Goal: Task Accomplishment & Management: Use online tool/utility

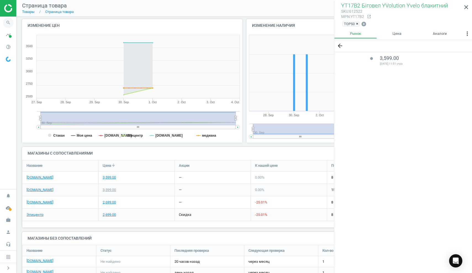
click at [7, 21] on icon "search" at bounding box center [8, 22] width 10 height 10
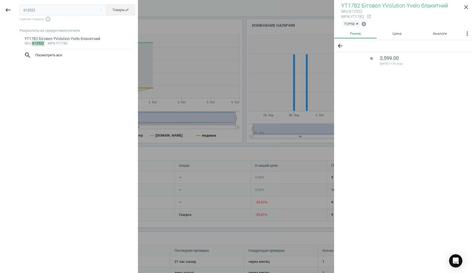
drag, startPoint x: 43, startPoint y: 10, endPoint x: 0, endPoint y: 5, distance: 43.6
click at [0, 5] on div "keyboard_backspace 612522 close Товары swap_horiz Горячие главиши info_outline …" at bounding box center [69, 137] width 138 height 273
type input "570207"
click at [58, 40] on div "Роликові ковзани Neon Combo Skates сині 30-33 (NT09B4)" at bounding box center [78, 38] width 106 height 5
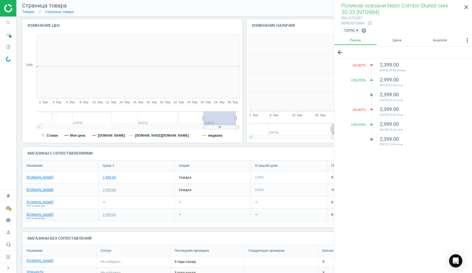
scroll to position [111, 108]
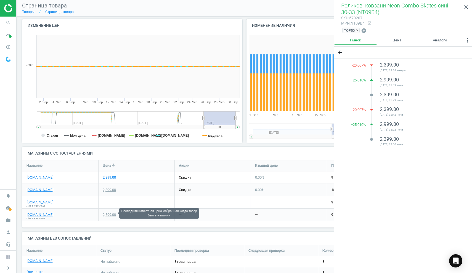
drag, startPoint x: 108, startPoint y: 214, endPoint x: 113, endPoint y: 214, distance: 4.1
click at [108, 214] on div "2,399.00" at bounding box center [109, 214] width 13 height 5
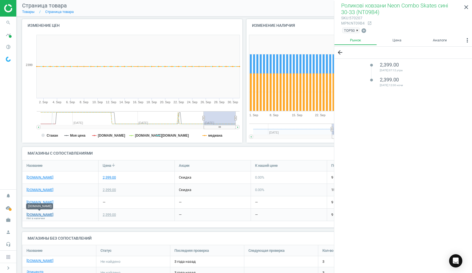
click at [46, 213] on link "[DOMAIN_NAME]" at bounding box center [39, 214] width 27 height 5
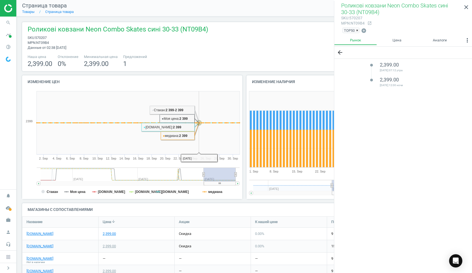
scroll to position [0, 0]
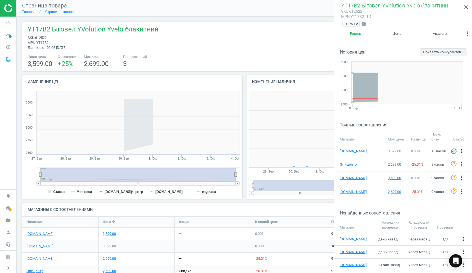
scroll to position [111, 108]
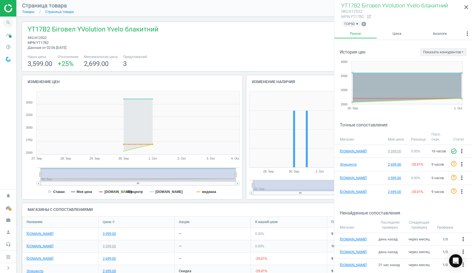
click at [6, 21] on icon "search" at bounding box center [8, 22] width 10 height 10
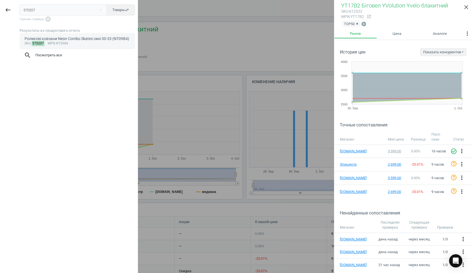
click at [63, 41] on div "Роликові ковзани Neon Combo Skates сині 30-33 (NT09B4)" at bounding box center [78, 38] width 106 height 5
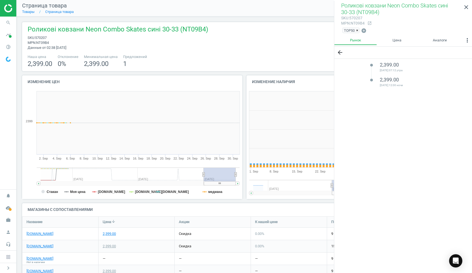
scroll to position [111, 108]
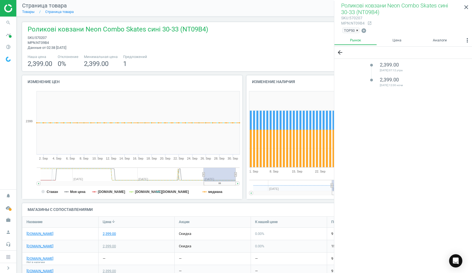
click at [38, 181] on rect at bounding box center [39, 183] width 4 height 4
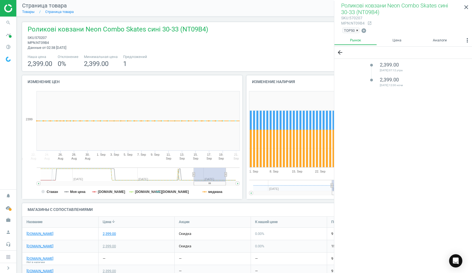
click at [38, 181] on rect at bounding box center [39, 183] width 4 height 4
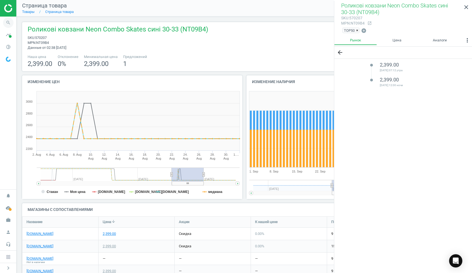
click at [6, 24] on icon "search" at bounding box center [8, 22] width 10 height 10
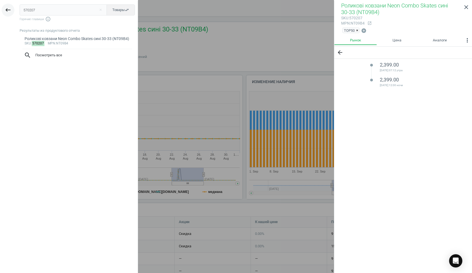
drag, startPoint x: 38, startPoint y: 10, endPoint x: 7, endPoint y: 9, distance: 31.8
click at [7, 9] on div "keyboard_backspace 570207 close Товары swap_horiz Горячие главиши info_outline …" at bounding box center [69, 137] width 138 height 273
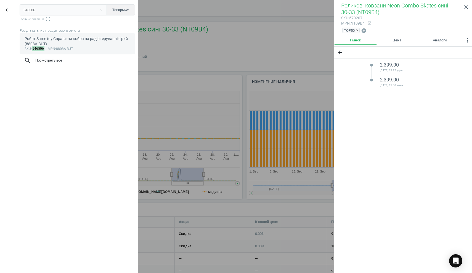
type input "546506"
click at [66, 39] on div "Робот Same toy Справжня кобра на радіокеруванні сірий (8808A-BUT)" at bounding box center [78, 41] width 106 height 11
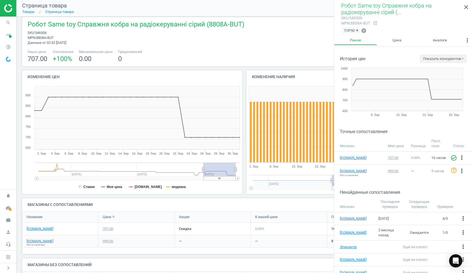
scroll to position [7, 0]
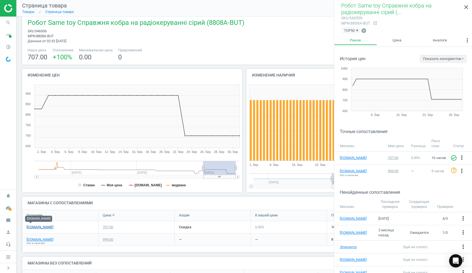
click at [31, 227] on link "[DOMAIN_NAME]" at bounding box center [39, 227] width 27 height 5
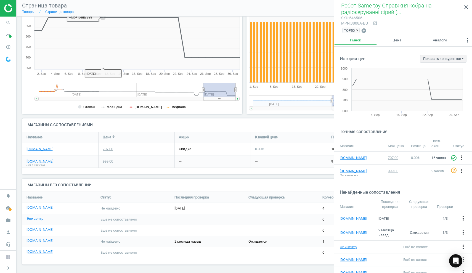
scroll to position [84, 0]
click at [37, 216] on link "Эпицентр" at bounding box center [34, 218] width 17 height 5
click at [466, 6] on icon "close" at bounding box center [466, 7] width 7 height 7
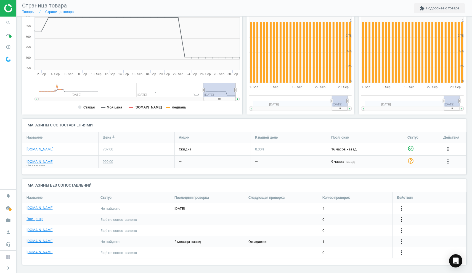
click at [402, 219] on icon "more_vert" at bounding box center [401, 219] width 7 height 7
click at [358, 216] on link "Изменить ссылку/опцию" at bounding box center [358, 216] width 76 height 9
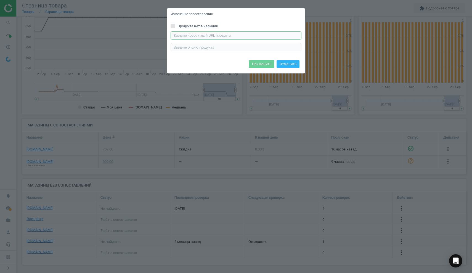
click at [176, 35] on input "text" at bounding box center [236, 35] width 131 height 8
paste input "[URL][DOMAIN_NAME]"
type input "[URL][DOMAIN_NAME]"
drag, startPoint x: 264, startPoint y: 62, endPoint x: 331, endPoint y: 108, distance: 80.9
click at [264, 62] on button "Применить" at bounding box center [261, 64] width 25 height 8
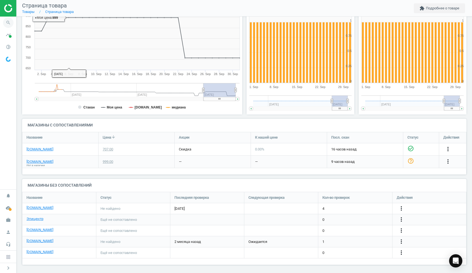
click at [7, 21] on icon "search" at bounding box center [8, 22] width 10 height 10
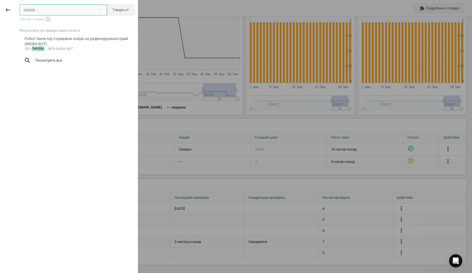
drag, startPoint x: 44, startPoint y: 11, endPoint x: 0, endPoint y: 10, distance: 43.9
click at [0, 10] on div "keyboard_backspace 546506 close Товары swap_horiz Горячие главиши info_outline …" at bounding box center [69, 137] width 138 height 273
paste input "70207"
type input "570207"
click at [70, 41] on div "Роликові ковзани Neon Combo Skates сині 30-33 (NT09B4)" at bounding box center [78, 38] width 106 height 5
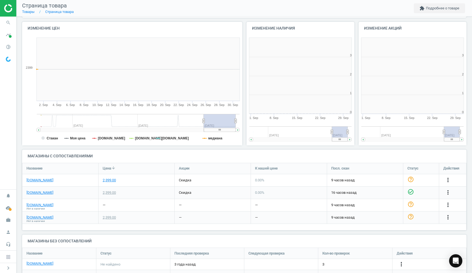
scroll to position [111, 108]
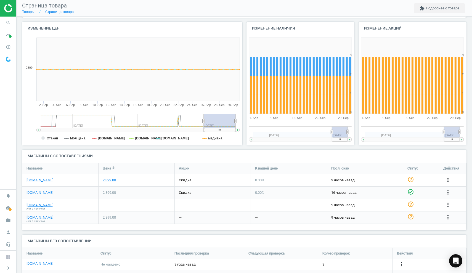
click at [39, 129] on rect at bounding box center [39, 130] width 4 height 4
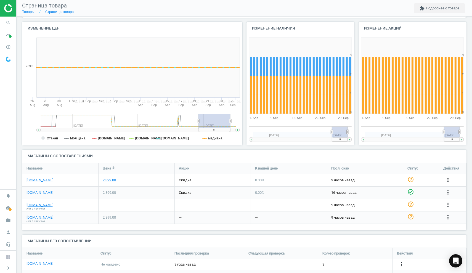
click at [39, 129] on rect at bounding box center [39, 130] width 4 height 4
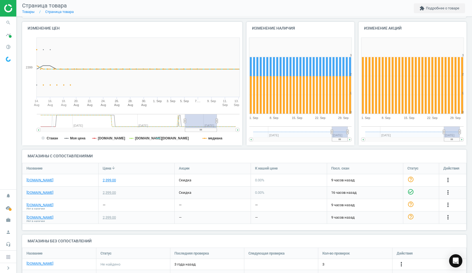
click at [39, 129] on rect at bounding box center [39, 130] width 4 height 4
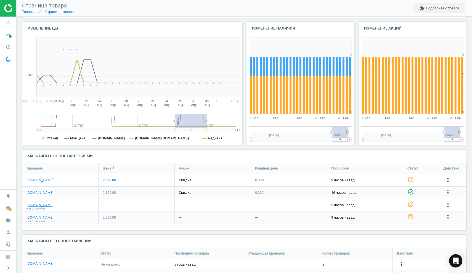
click at [39, 129] on rect at bounding box center [39, 130] width 4 height 4
